Goal: Task Accomplishment & Management: Manage account settings

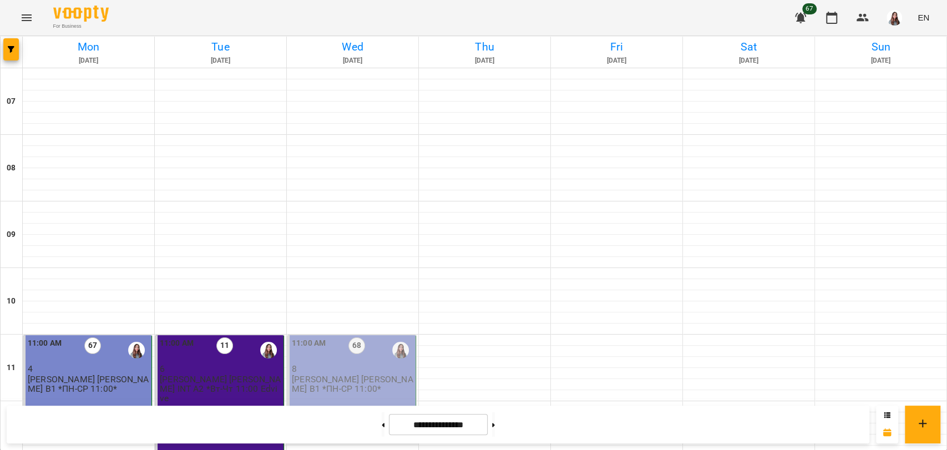
scroll to position [240, 0]
click at [359, 374] on p "[PERSON_NAME] [PERSON_NAME] В1 *ПН-СР 11:00*" at bounding box center [352, 383] width 121 height 19
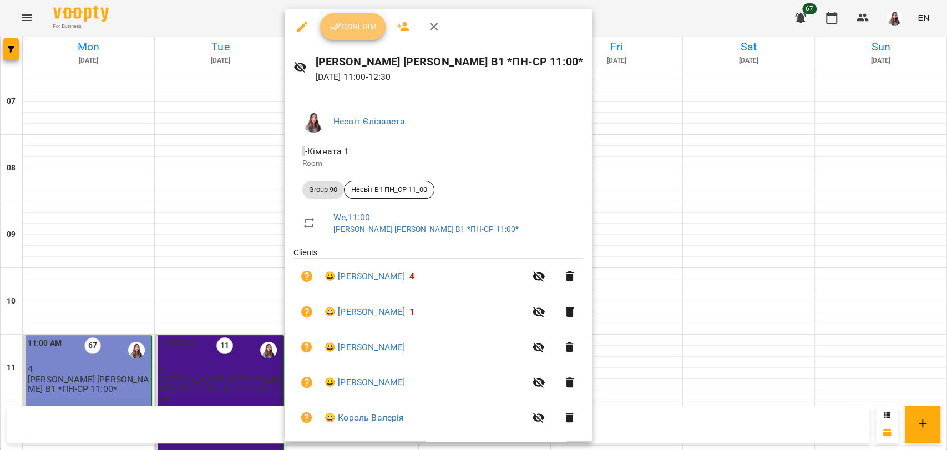
click at [367, 22] on span "Confirm" at bounding box center [353, 26] width 48 height 13
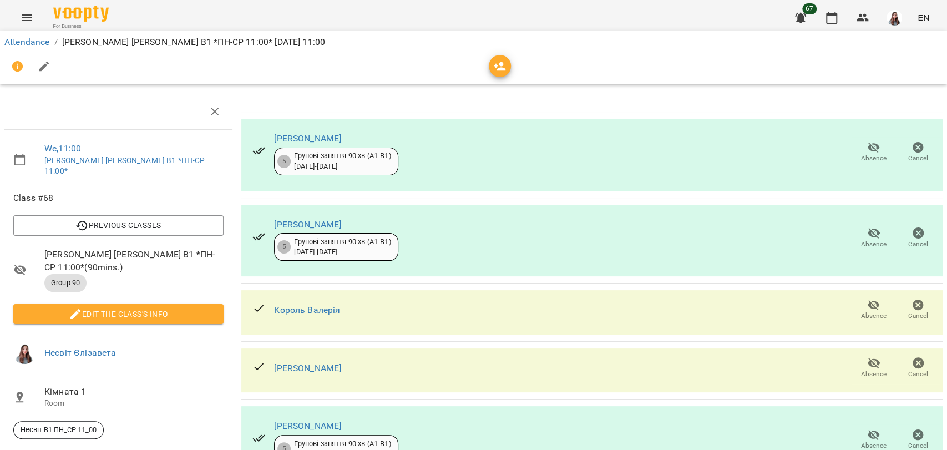
scroll to position [62, 0]
click at [866, 311] on span "Absence" at bounding box center [874, 315] width 26 height 9
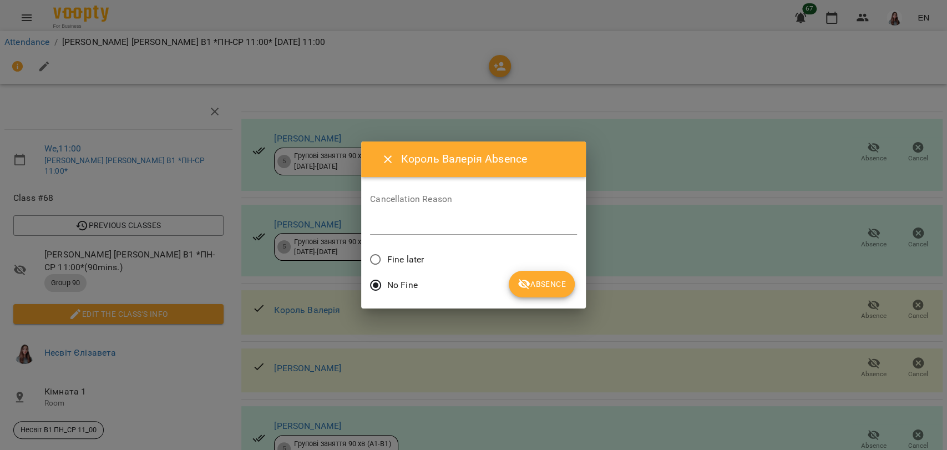
click at [552, 290] on span "Absence" at bounding box center [541, 283] width 48 height 13
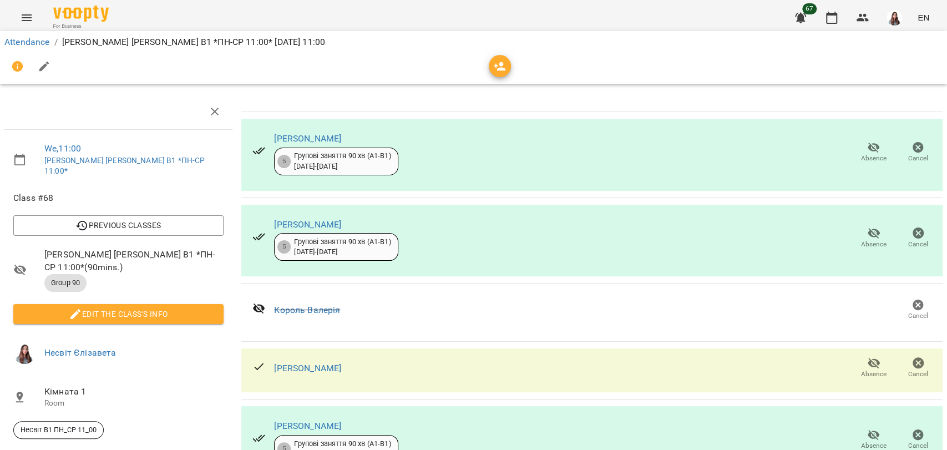
click at [861, 369] on span "Absence" at bounding box center [874, 373] width 26 height 9
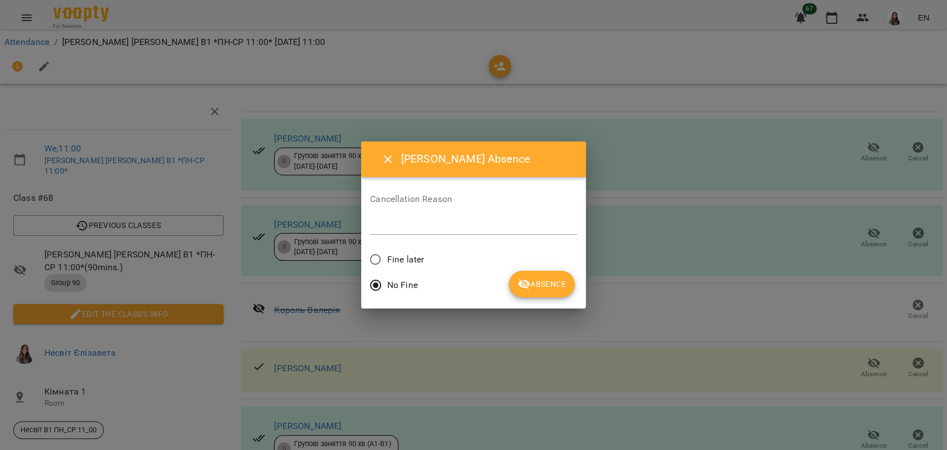
click at [539, 287] on span "Absence" at bounding box center [541, 283] width 48 height 13
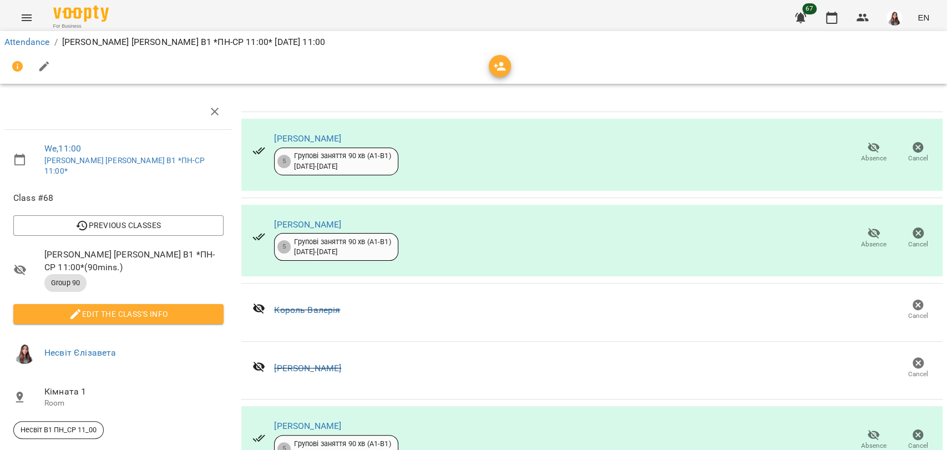
scroll to position [308, 0]
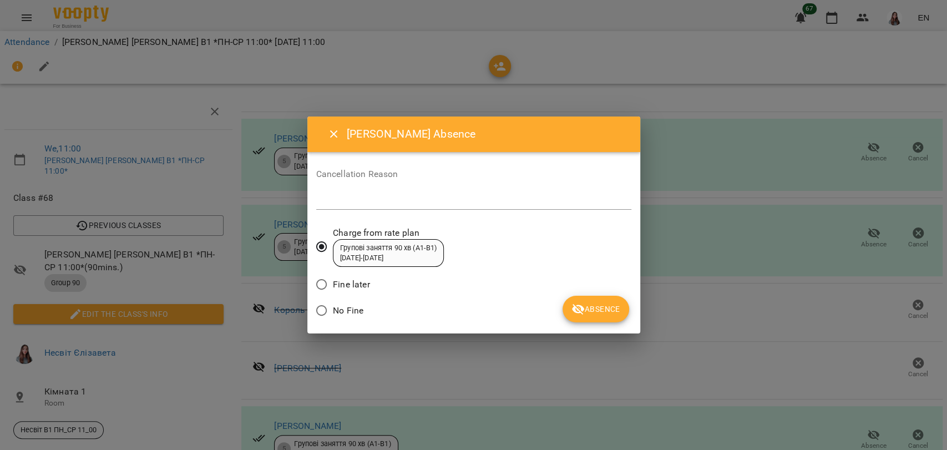
click at [354, 310] on span "No Fine" at bounding box center [348, 310] width 31 height 13
click at [597, 306] on span "Absence" at bounding box center [595, 308] width 48 height 13
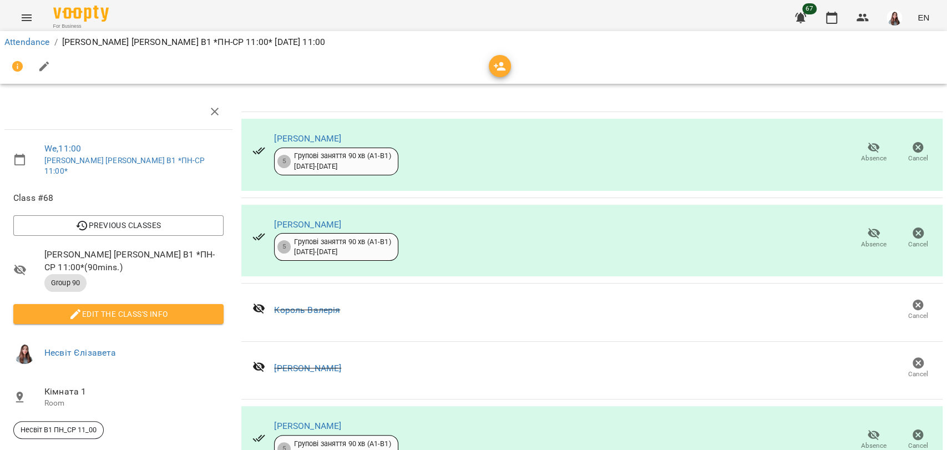
scroll to position [0, 0]
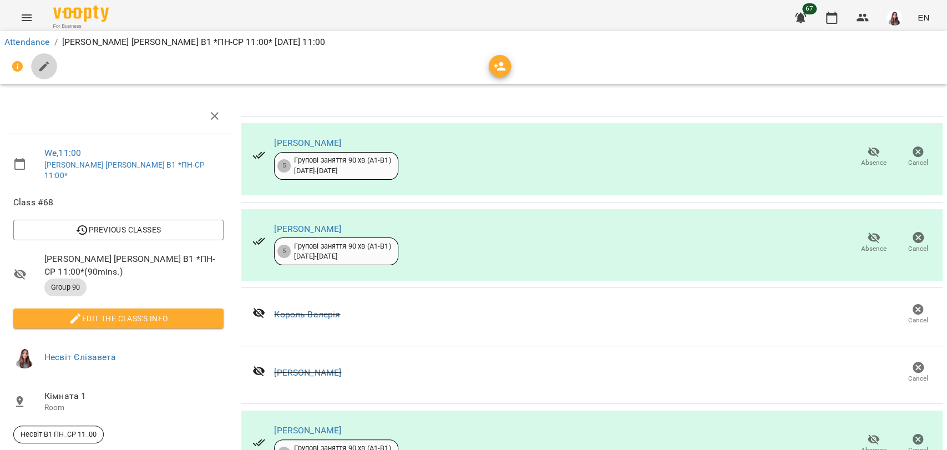
click at [50, 65] on button "button" at bounding box center [44, 66] width 27 height 27
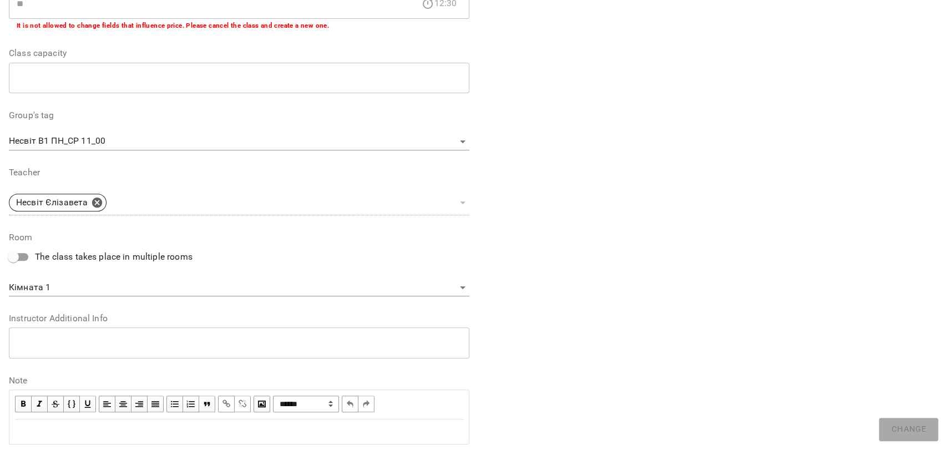
scroll to position [288, 0]
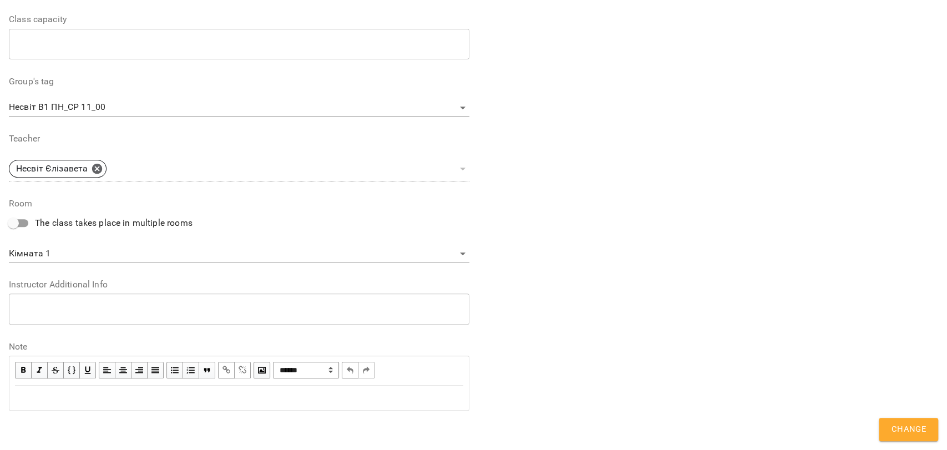
click at [44, 401] on div "Edit text" at bounding box center [239, 397] width 448 height 13
click at [34, 401] on div "**" at bounding box center [239, 397] width 448 height 13
click at [58, 394] on div "*****" at bounding box center [239, 397] width 448 height 13
click at [156, 394] on div "**********" at bounding box center [239, 397] width 448 height 13
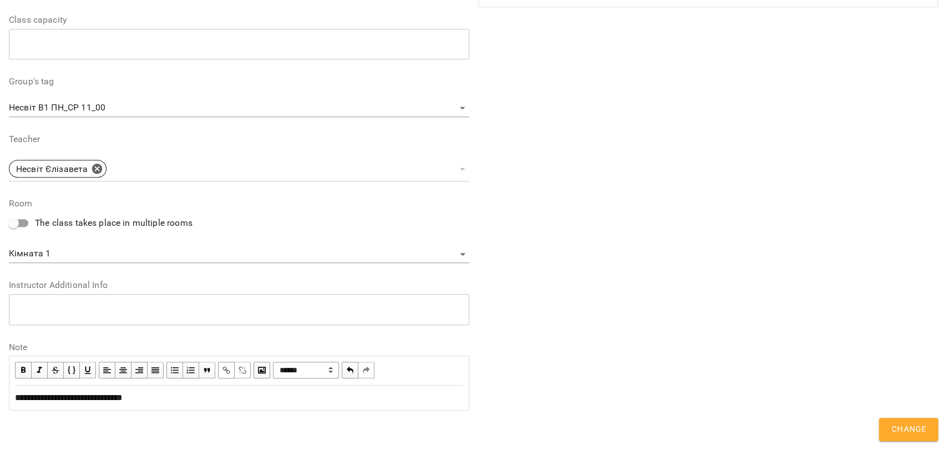
click at [162, 400] on div "**********" at bounding box center [239, 397] width 448 height 13
click at [908, 430] on span "Change" at bounding box center [908, 429] width 35 height 14
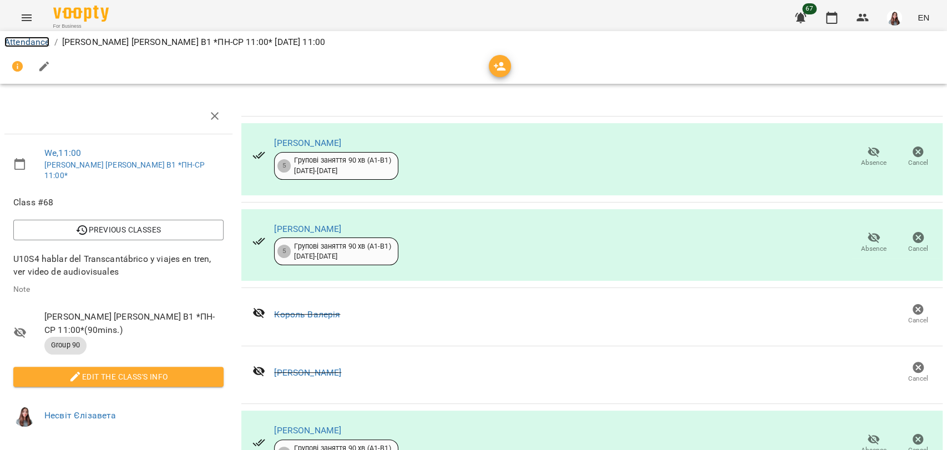
click at [27, 43] on link "Attendance" at bounding box center [26, 42] width 45 height 11
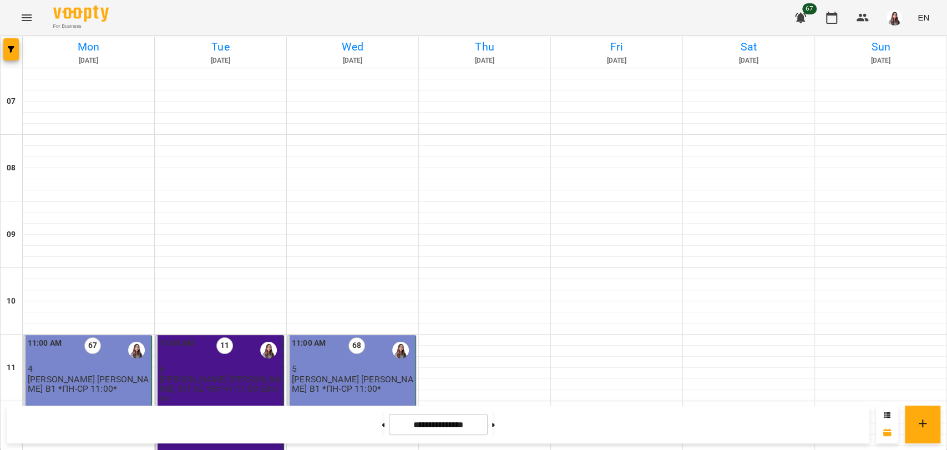
scroll to position [511, 0]
